Goal: Obtain resource: Obtain resource

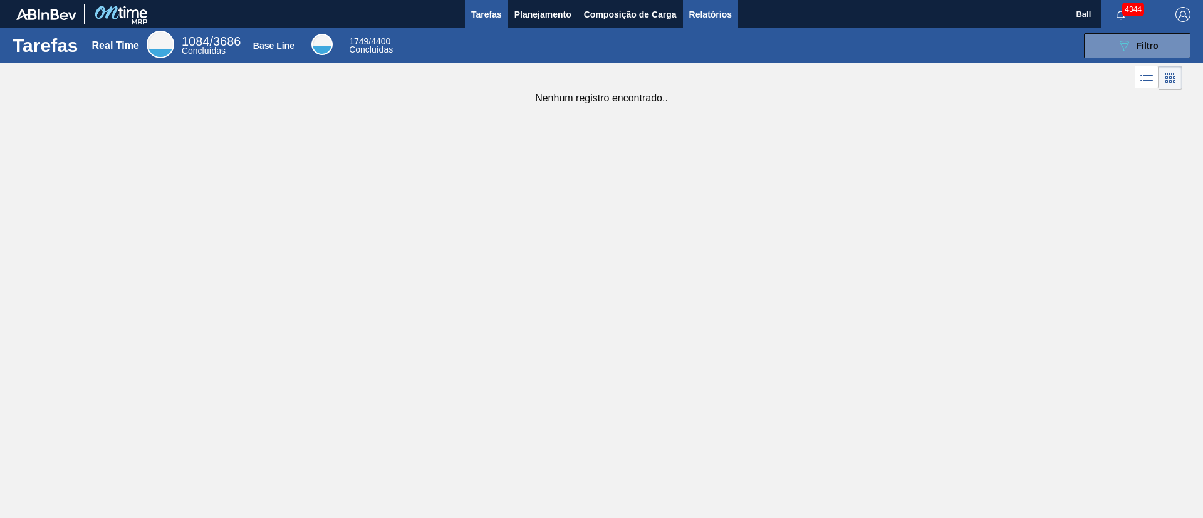
click at [728, 9] on span "Relatórios" at bounding box center [710, 14] width 43 height 15
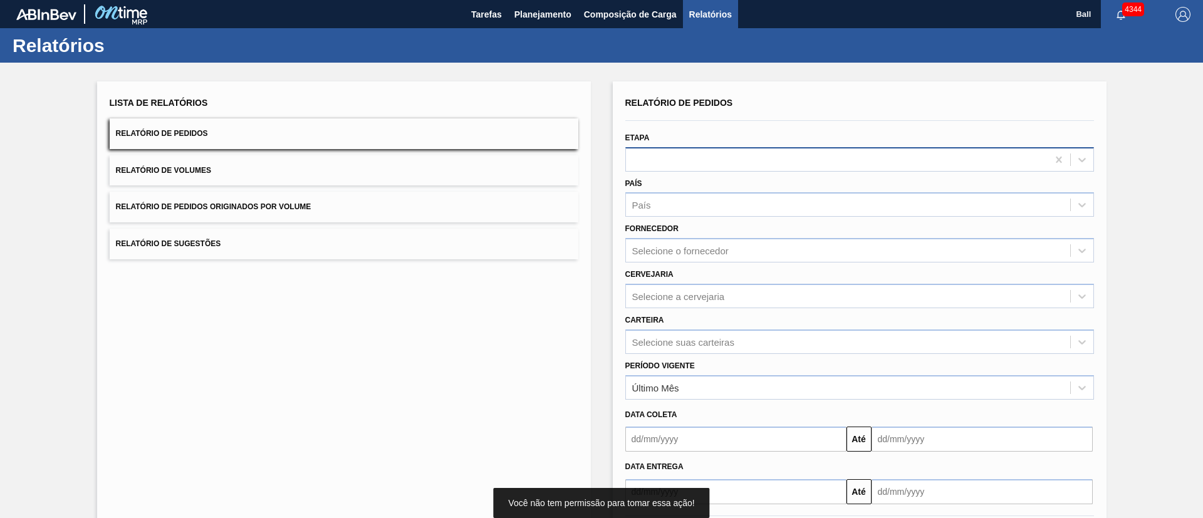
click at [690, 156] on div at bounding box center [837, 159] width 422 height 18
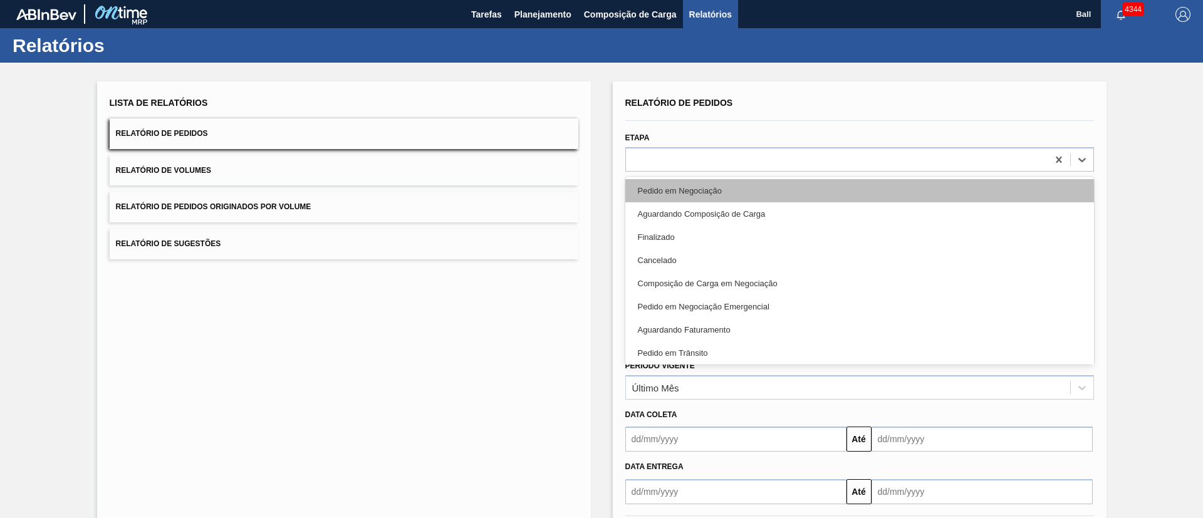
click at [715, 187] on div "Pedido em Negociação" at bounding box center [859, 190] width 468 height 23
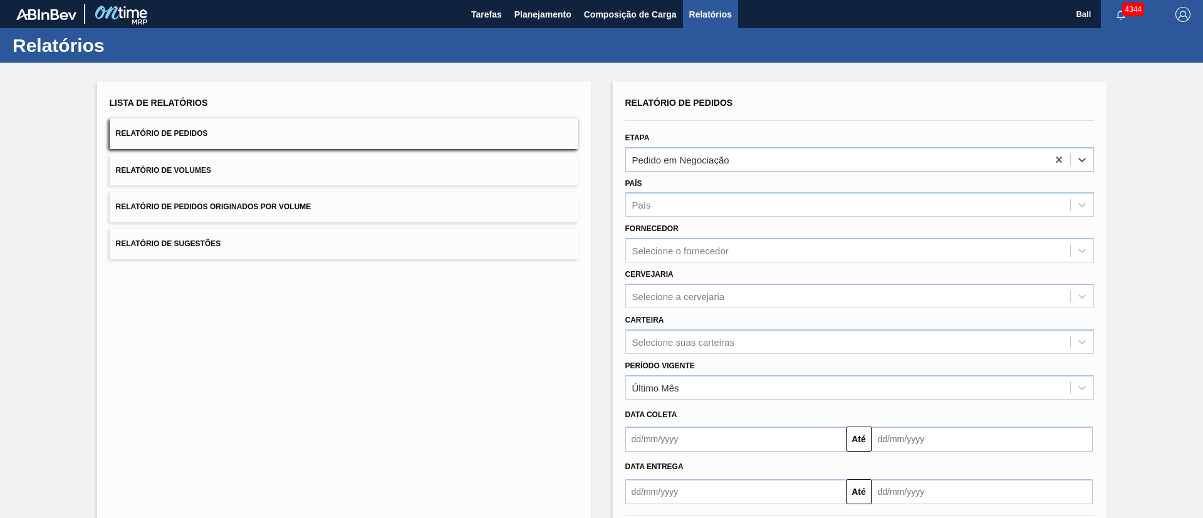
scroll to position [62, 0]
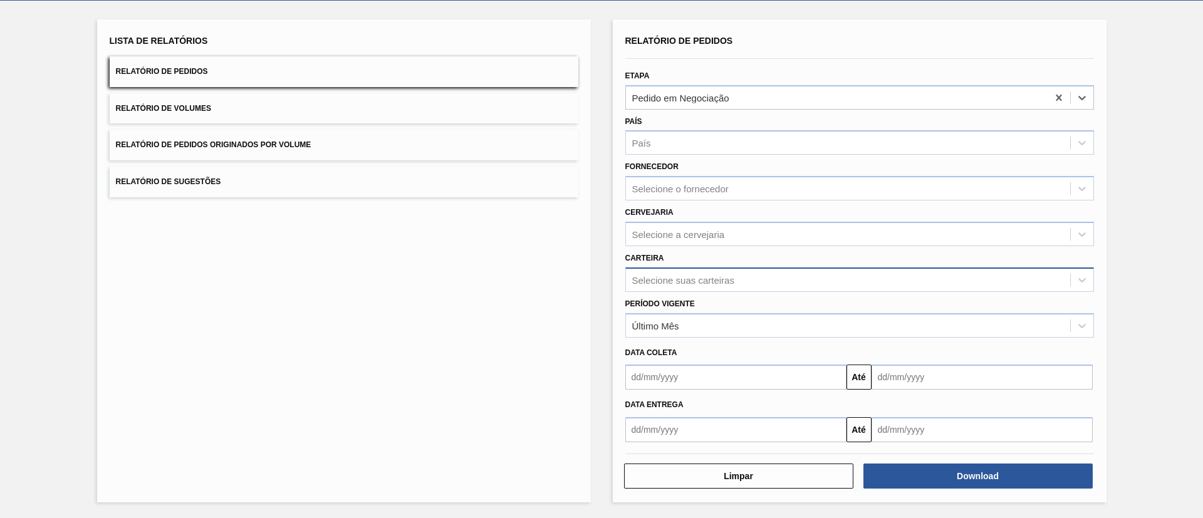
click at [717, 272] on div "Selecione suas carteiras" at bounding box center [848, 280] width 444 height 18
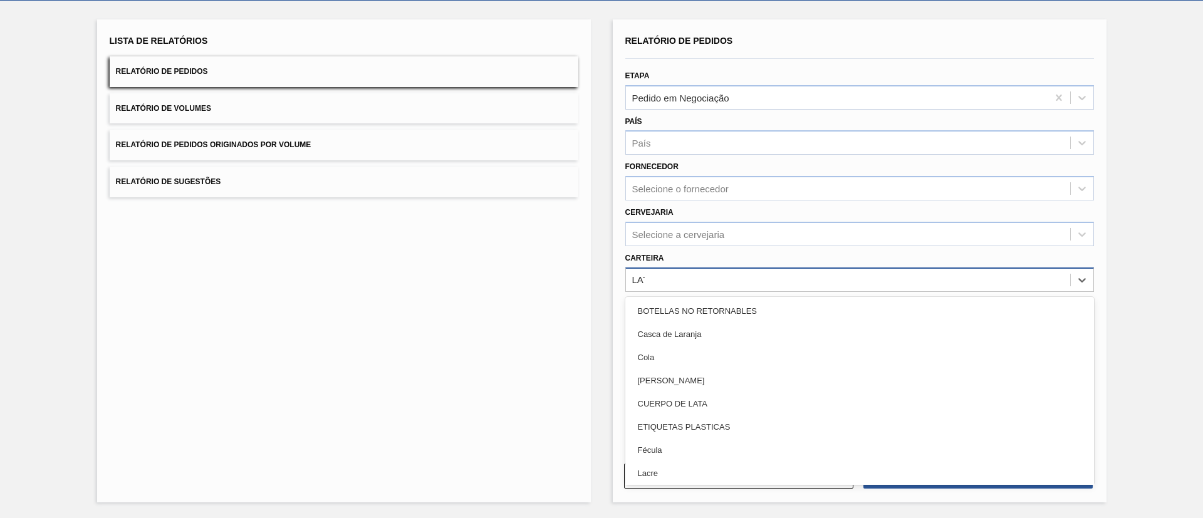
type input "LATA"
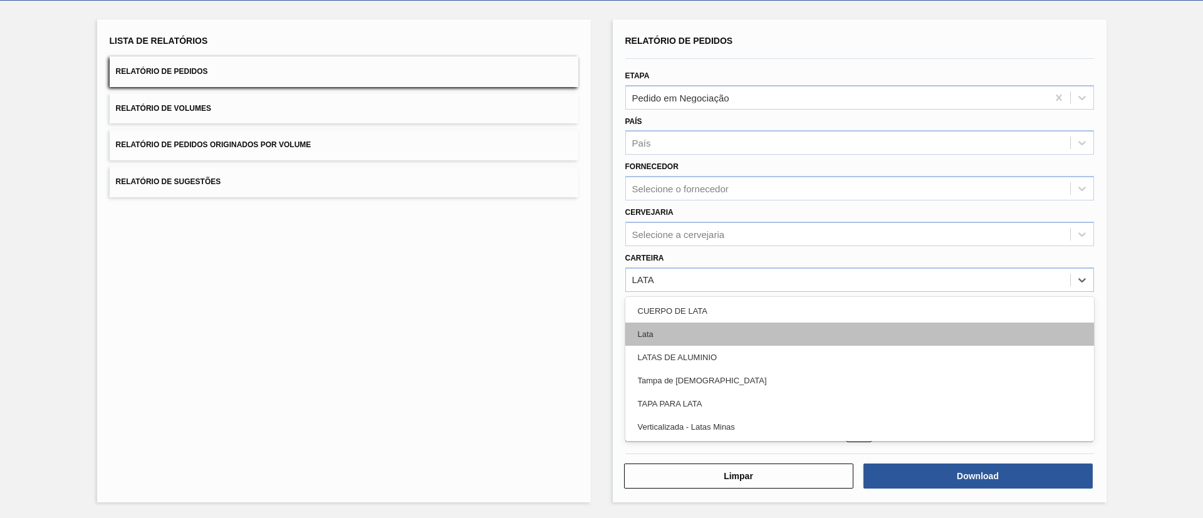
click at [689, 328] on div "Lata" at bounding box center [859, 334] width 468 height 23
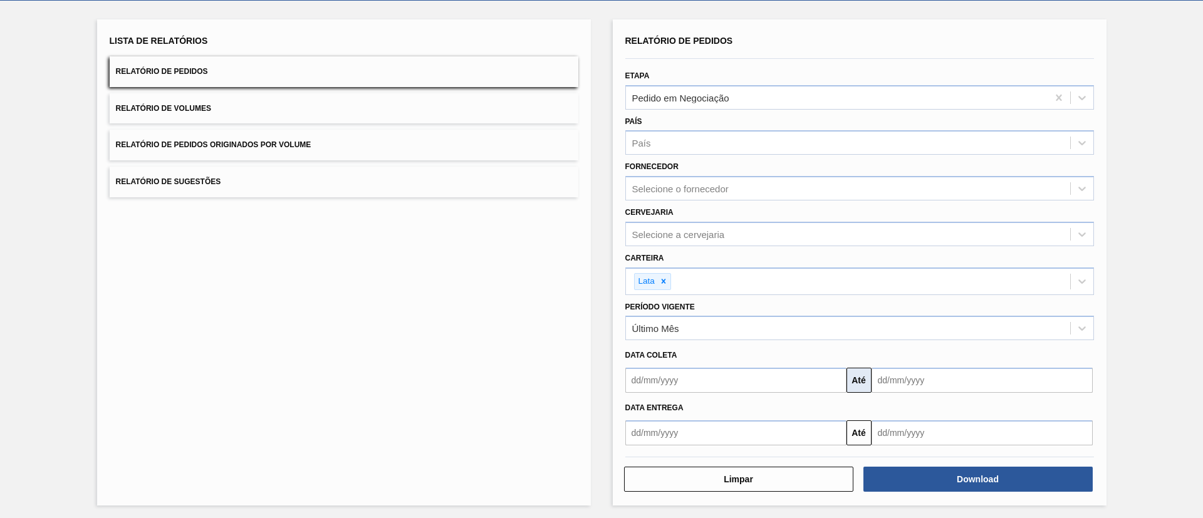
click at [858, 373] on button "Até" at bounding box center [858, 380] width 25 height 25
click at [862, 380] on button "Até" at bounding box center [858, 380] width 25 height 25
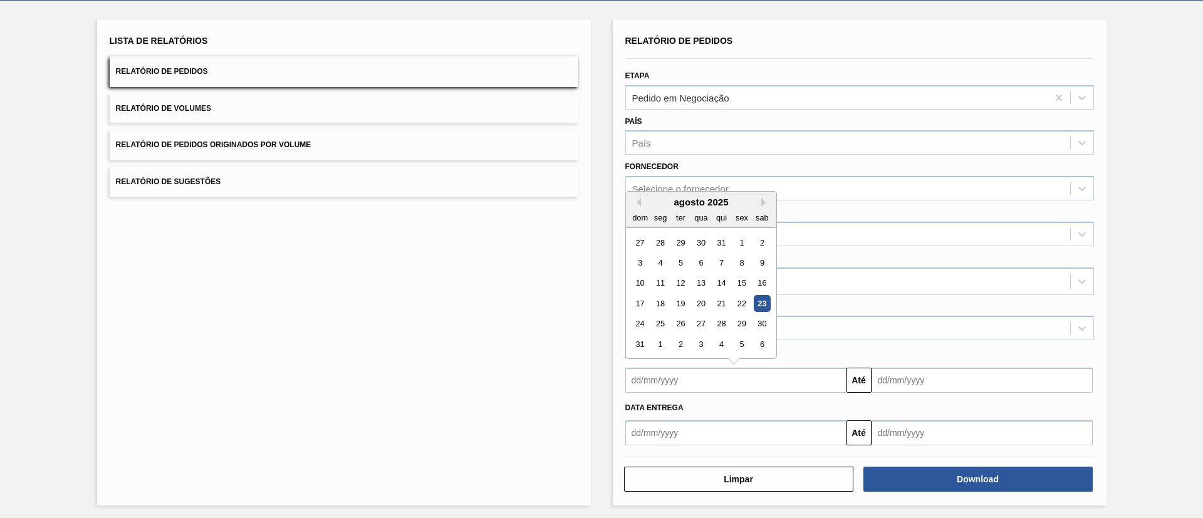
click at [797, 378] on input "text" at bounding box center [735, 380] width 221 height 25
click at [755, 308] on div "23" at bounding box center [761, 303] width 17 height 17
type input "[DATE]"
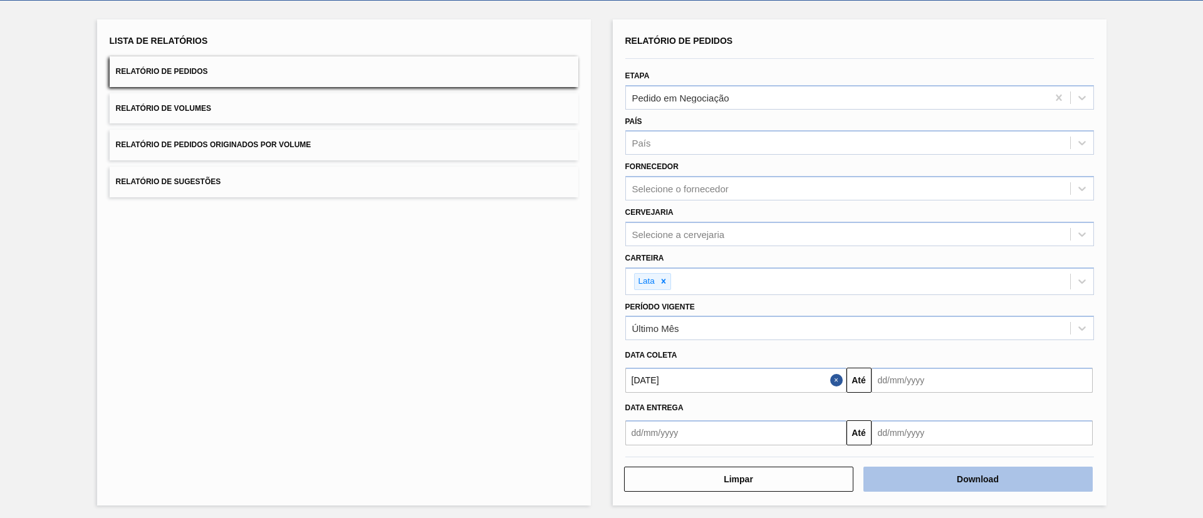
click at [917, 470] on button "Download" at bounding box center [977, 479] width 229 height 25
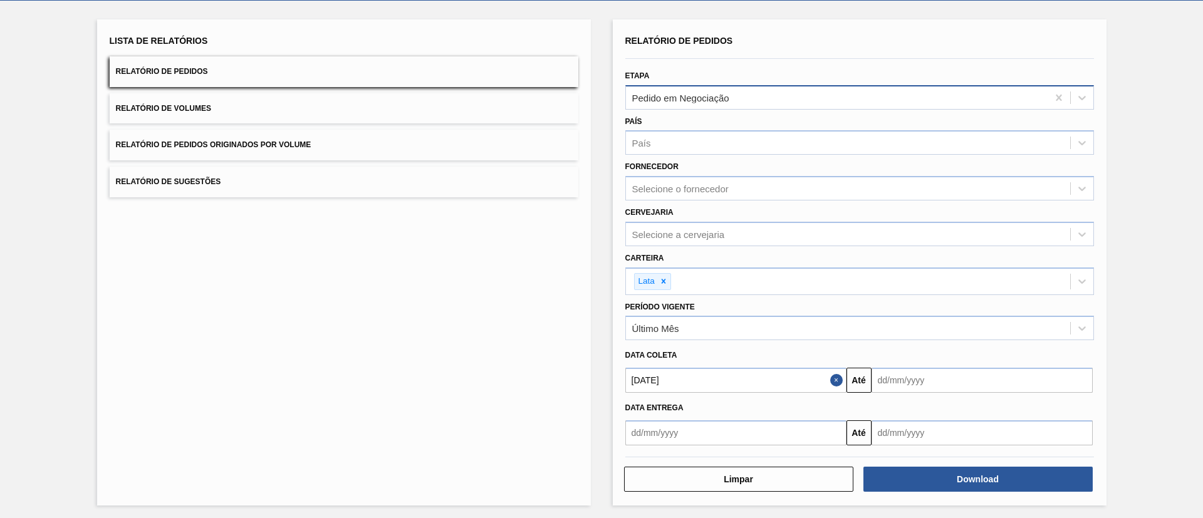
click at [761, 98] on div "Pedido em Negociação" at bounding box center [837, 97] width 422 height 18
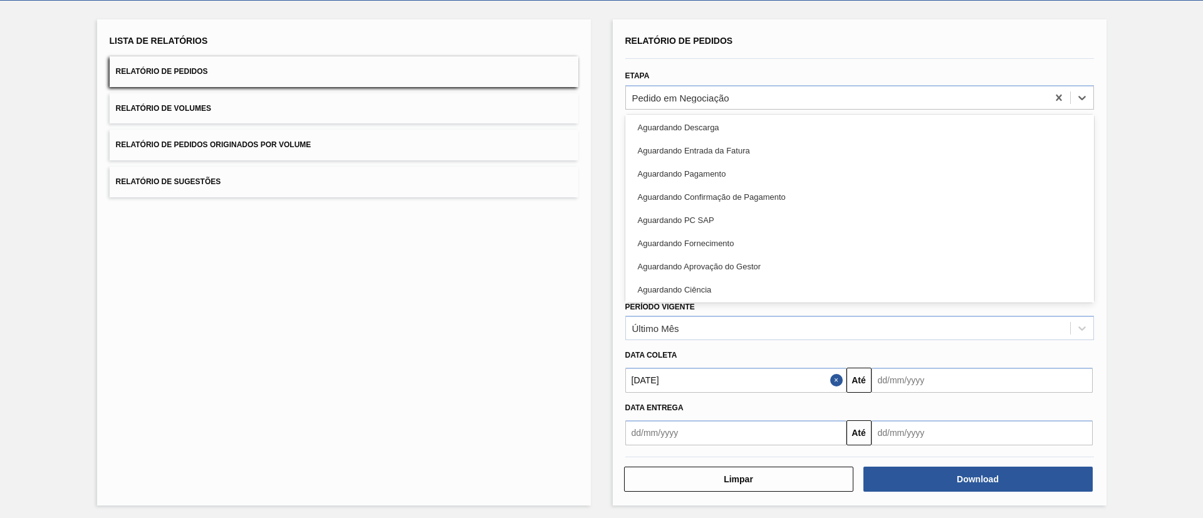
scroll to position [0, 0]
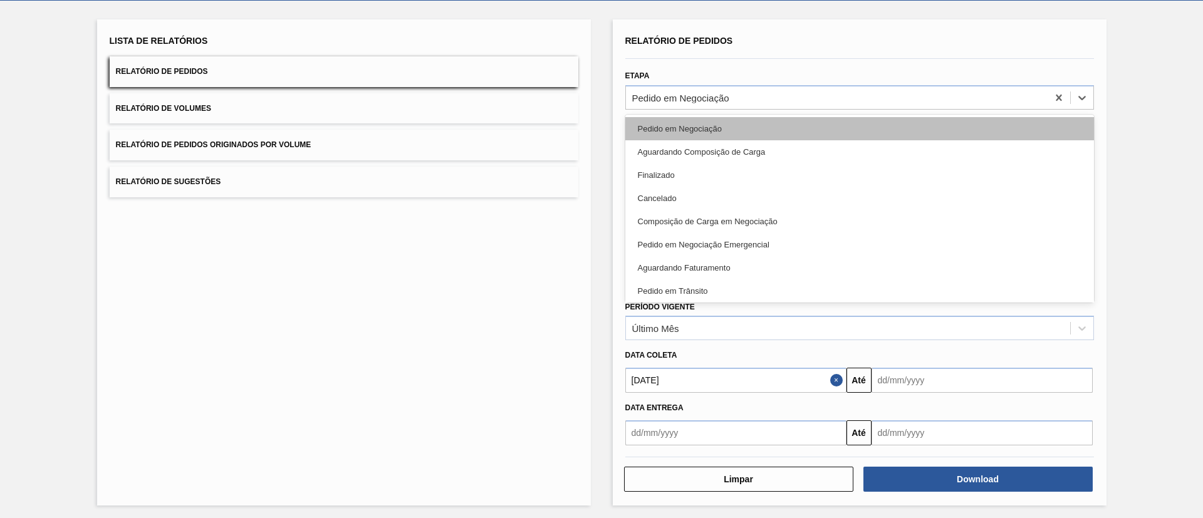
click at [740, 121] on div "Pedido em Negociação" at bounding box center [859, 128] width 468 height 23
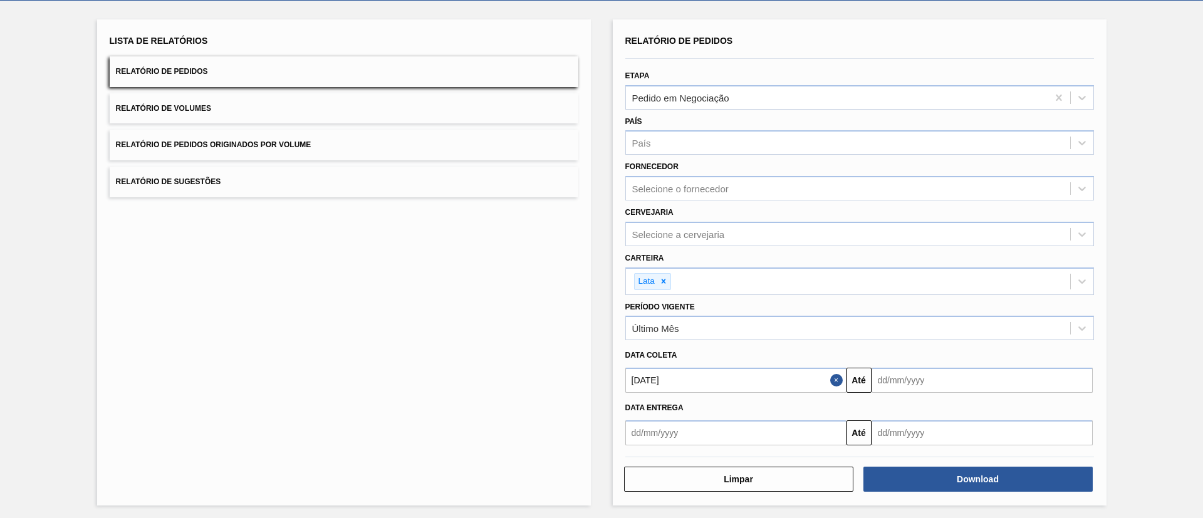
click at [446, 309] on div "Lista de Relatórios Relatório de Pedidos Relatório de Volumes Relatório de Pedi…" at bounding box center [344, 262] width 494 height 486
click at [914, 375] on input "text" at bounding box center [981, 380] width 221 height 25
click at [887, 343] on div "31" at bounding box center [885, 344] width 17 height 17
type input "[DATE]"
click at [738, 228] on div "Selecione a cervejaria" at bounding box center [848, 234] width 444 height 18
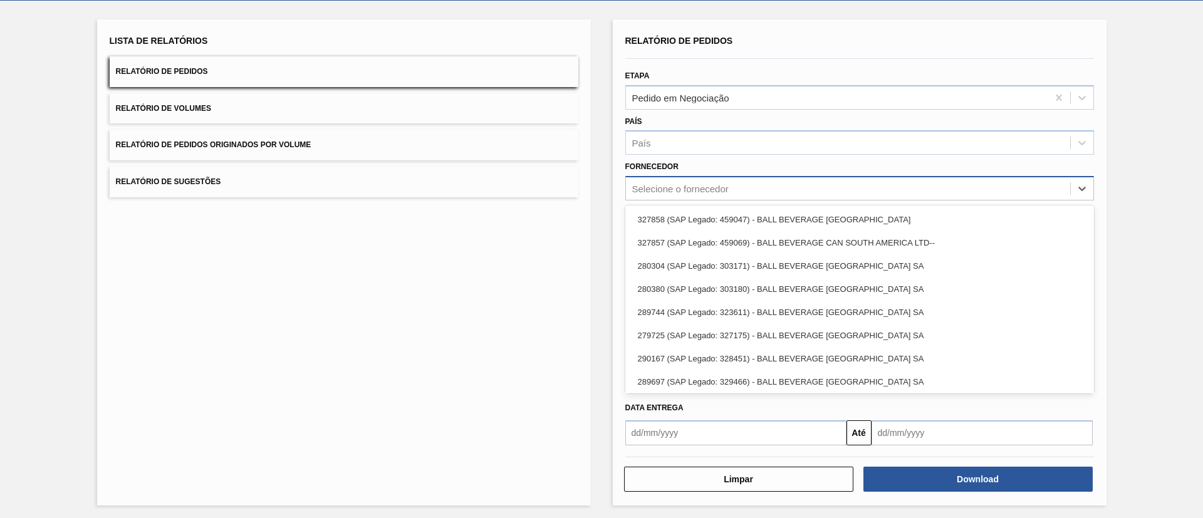
click at [735, 185] on div "Selecione o fornecedor" at bounding box center [848, 189] width 444 height 18
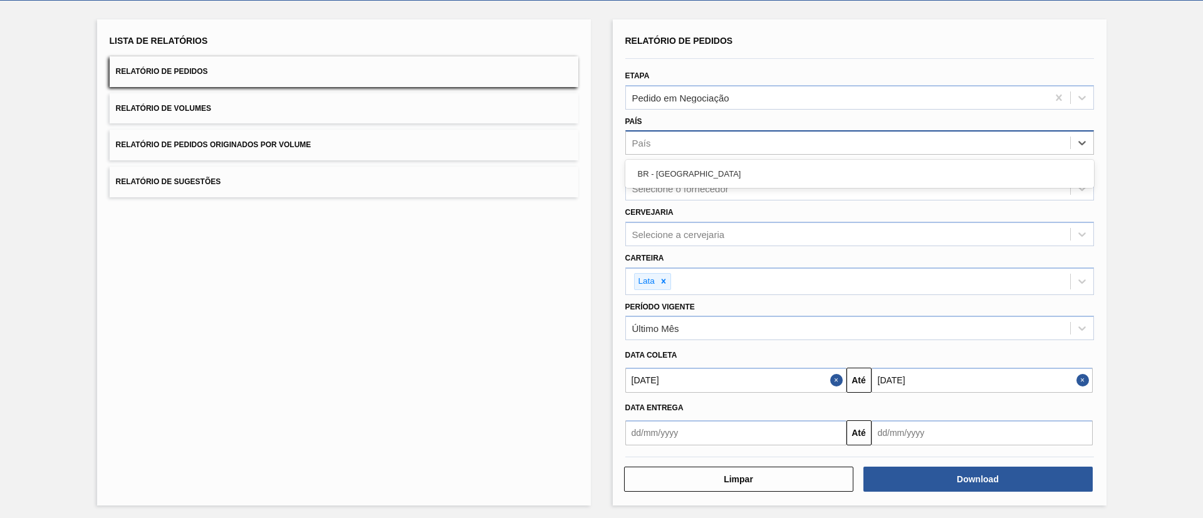
click at [731, 147] on div "País" at bounding box center [848, 143] width 444 height 18
type input "BR"
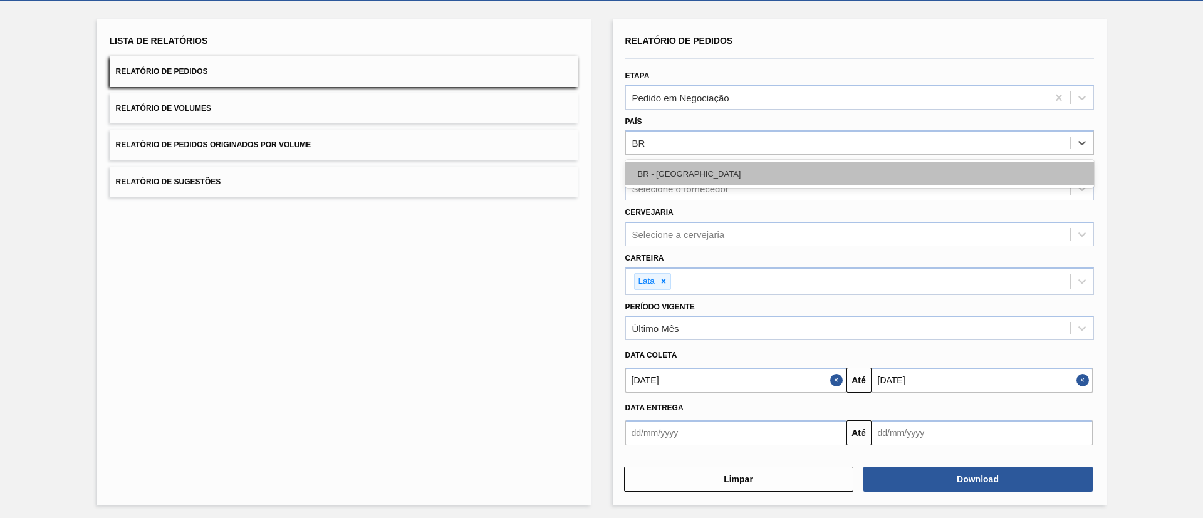
click at [719, 167] on div "BR - [GEOGRAPHIC_DATA]" at bounding box center [859, 173] width 468 height 23
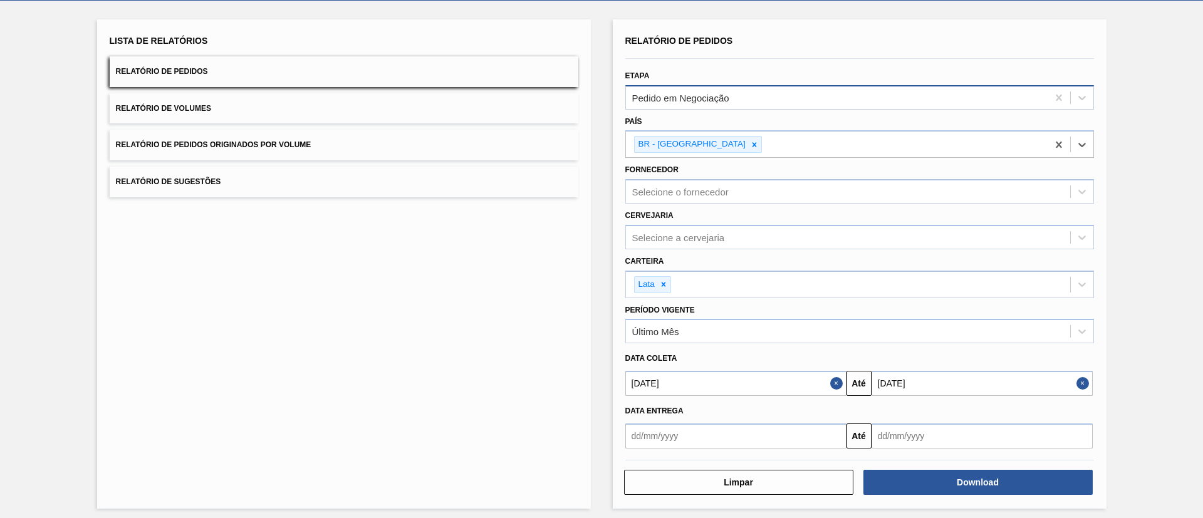
click at [747, 87] on div "Pedido em Negociação" at bounding box center [859, 97] width 468 height 24
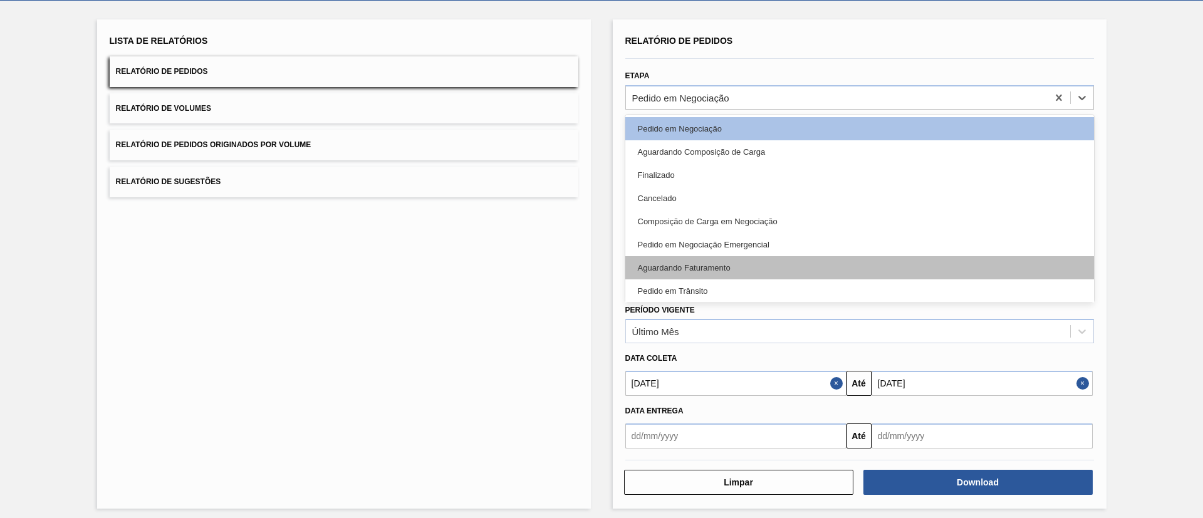
click at [729, 265] on div "Aguardando Faturamento" at bounding box center [859, 267] width 468 height 23
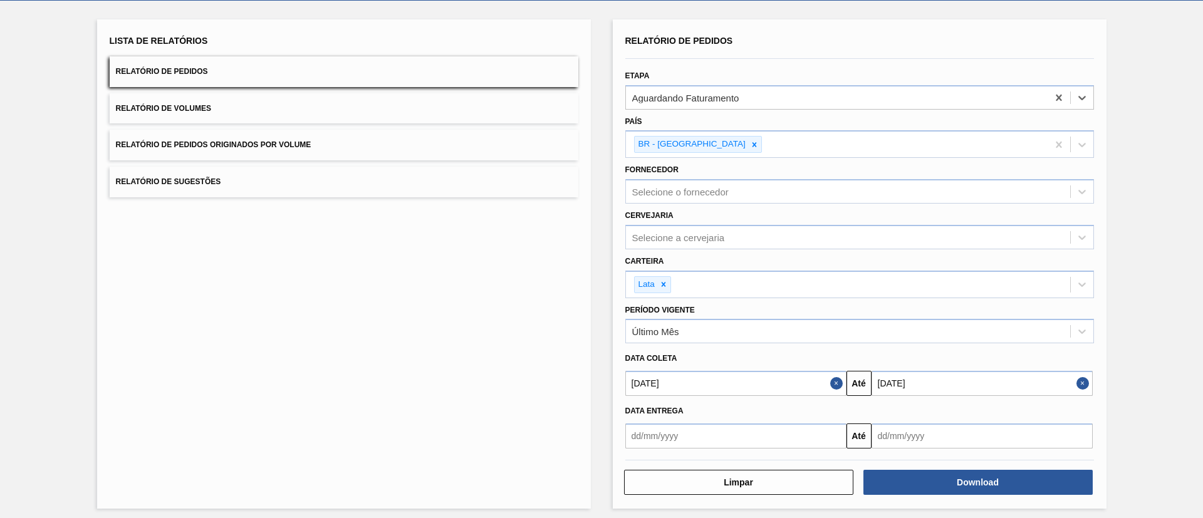
click at [480, 323] on div "Lista de Relatórios Relatório de Pedidos Relatório de Volumes Relatório de Pedi…" at bounding box center [344, 263] width 494 height 489
click at [966, 380] on input "[DATE]" at bounding box center [981, 383] width 221 height 25
drag, startPoint x: 928, startPoint y: 388, endPoint x: 807, endPoint y: 376, distance: 122.0
click at [814, 376] on div "[DATE] Até [DATE] Next Month agosto 2025 dom seg ter qua qui sex sab 27 28 29 3…" at bounding box center [859, 382] width 479 height 28
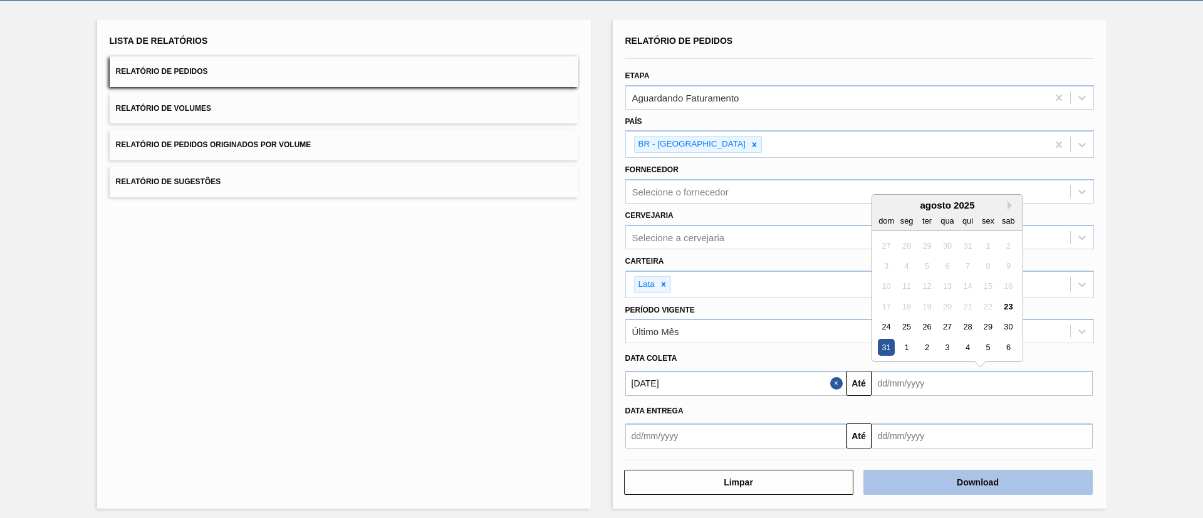
click at [965, 491] on button "Download" at bounding box center [977, 482] width 229 height 25
